Goal: Task Accomplishment & Management: Use online tool/utility

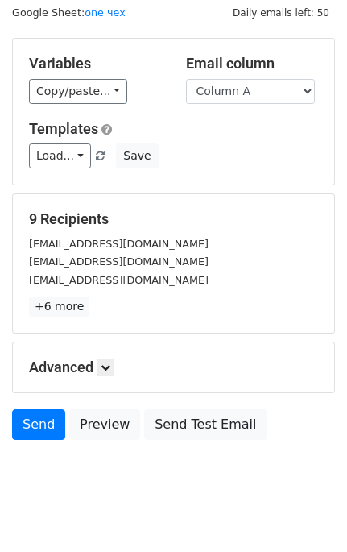
scroll to position [72, 0]
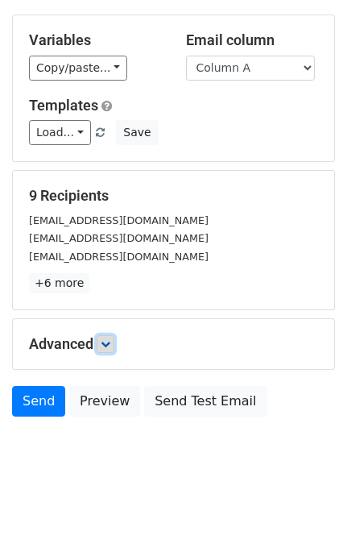
click at [108, 346] on icon at bounding box center [106, 344] width 10 height 10
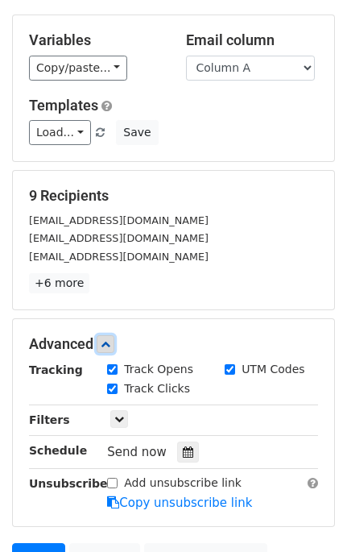
click at [108, 346] on icon at bounding box center [106, 344] width 10 height 10
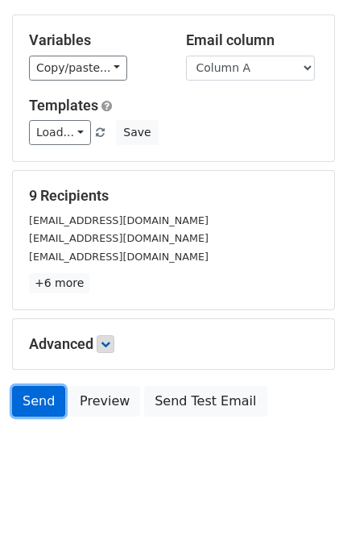
click at [38, 396] on link "Send" at bounding box center [38, 401] width 53 height 31
click at [26, 400] on link "Send" at bounding box center [38, 401] width 53 height 31
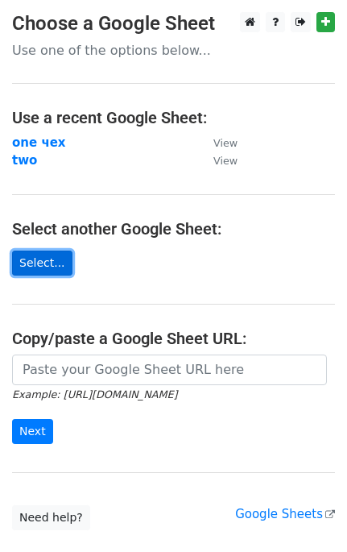
click at [43, 259] on link "Select..." at bounding box center [42, 263] width 60 height 25
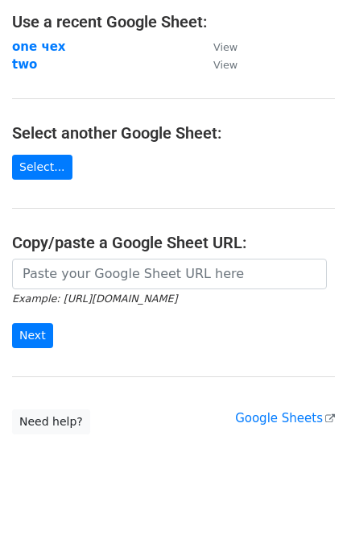
scroll to position [105, 0]
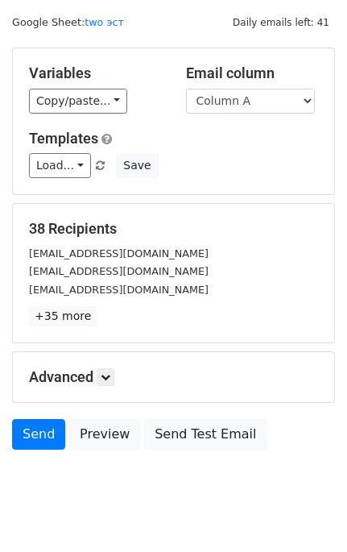
scroll to position [72, 0]
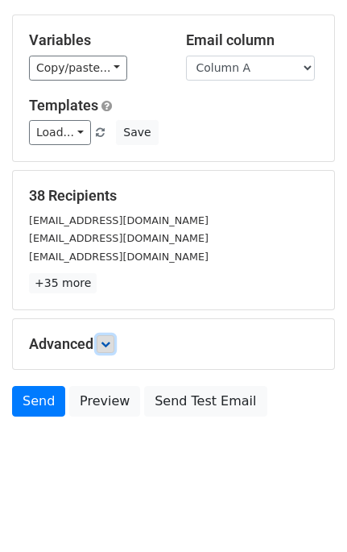
click at [110, 346] on icon at bounding box center [106, 344] width 10 height 10
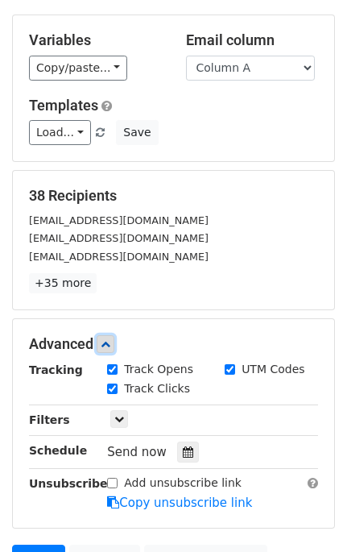
click at [110, 346] on icon at bounding box center [106, 344] width 10 height 10
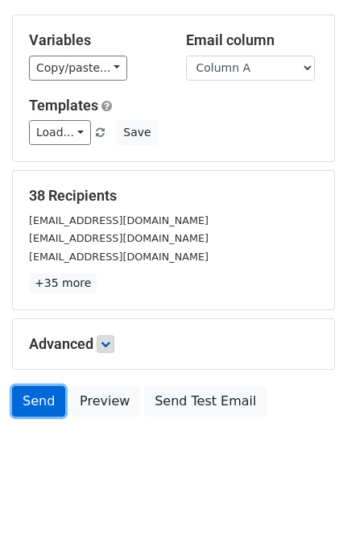
click at [44, 392] on link "Send" at bounding box center [38, 401] width 53 height 31
